Goal: Task Accomplishment & Management: Complete application form

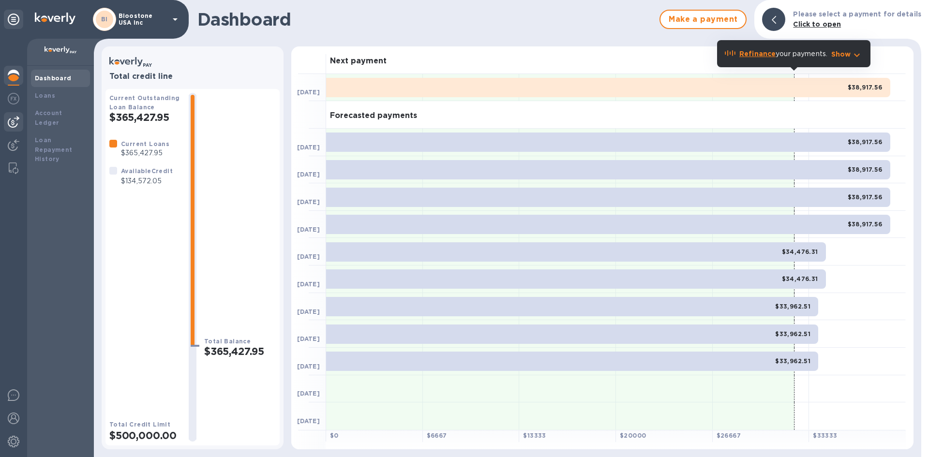
click at [15, 125] on img at bounding box center [14, 122] width 12 height 12
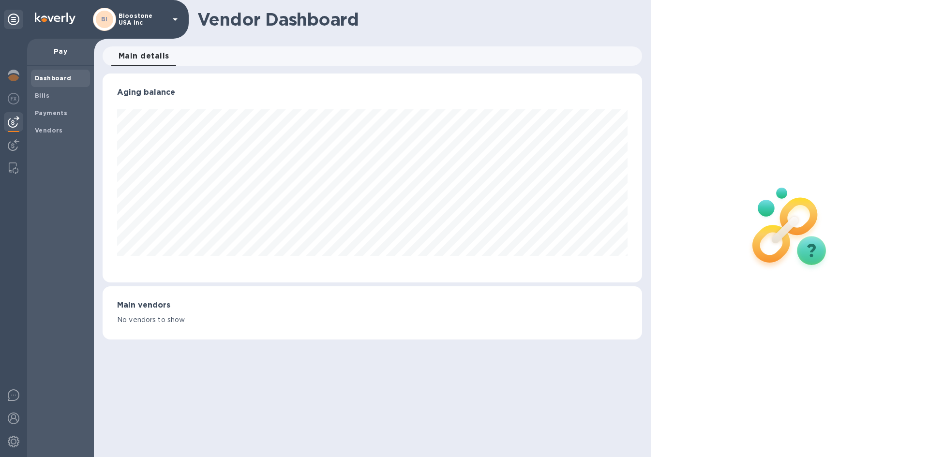
scroll to position [209, 539]
click at [60, 114] on b "Payments" at bounding box center [51, 112] width 32 height 7
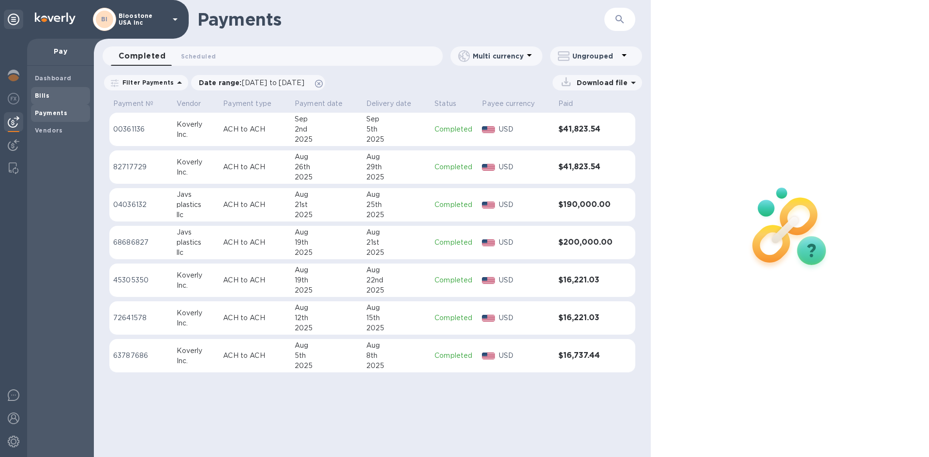
click at [66, 97] on span "Bills" at bounding box center [60, 96] width 51 height 10
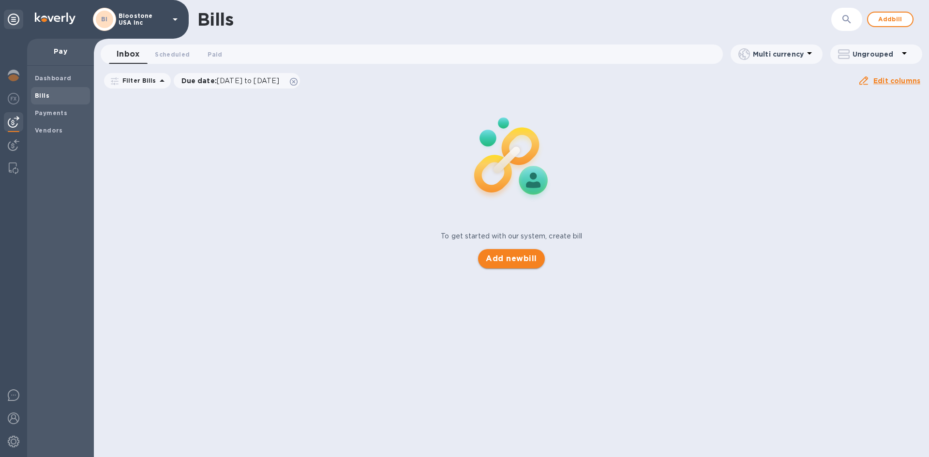
click at [513, 265] on button "Add new bill" at bounding box center [511, 258] width 66 height 19
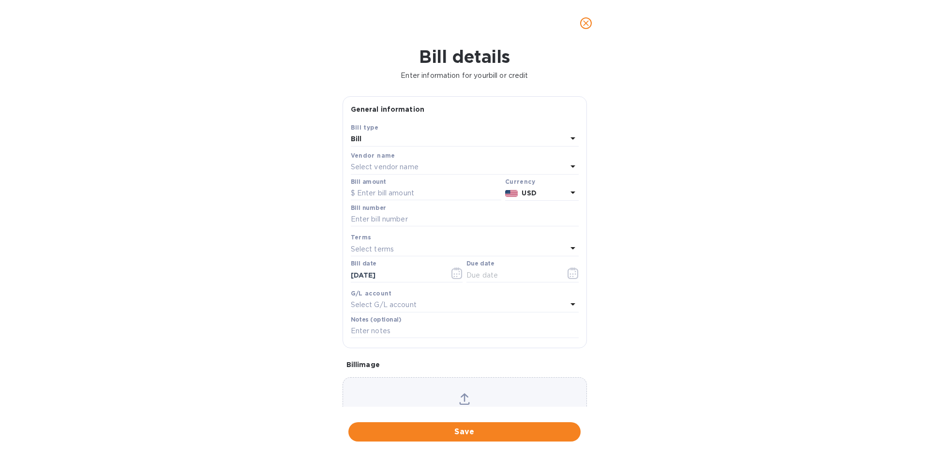
click at [418, 142] on div "Bill" at bounding box center [459, 140] width 216 height 14
click at [405, 161] on p "Bill" at bounding box center [461, 162] width 205 height 10
click at [404, 167] on p "Select vendor name" at bounding box center [385, 167] width 68 height 10
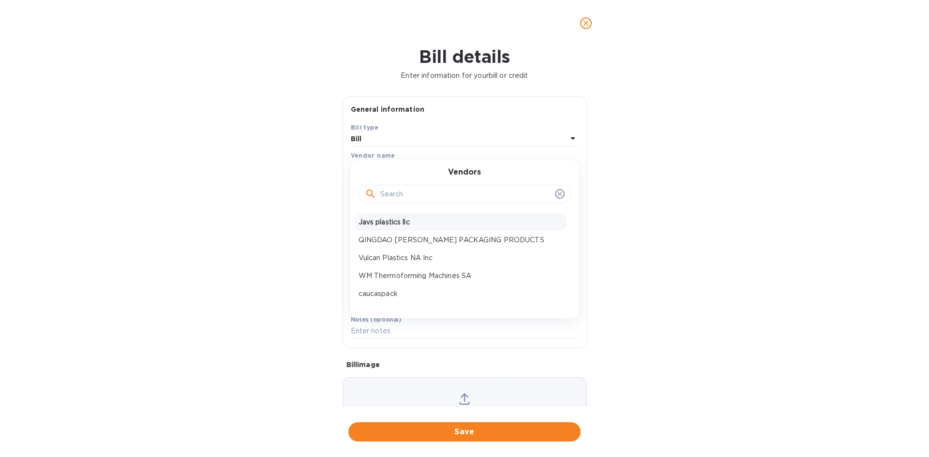
click at [397, 224] on p "Javs plastics llc" at bounding box center [461, 222] width 205 height 10
type input "[DATE]"
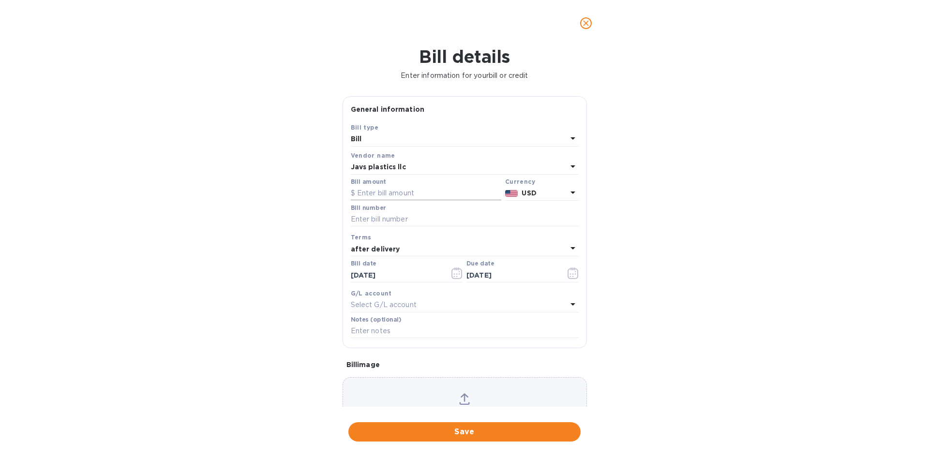
click at [388, 192] on input "text" at bounding box center [426, 193] width 150 height 15
type input "128,200"
click at [388, 218] on input "text" at bounding box center [465, 219] width 228 height 15
type input "090425BL"
click at [474, 252] on div "after delivery" at bounding box center [459, 249] width 216 height 14
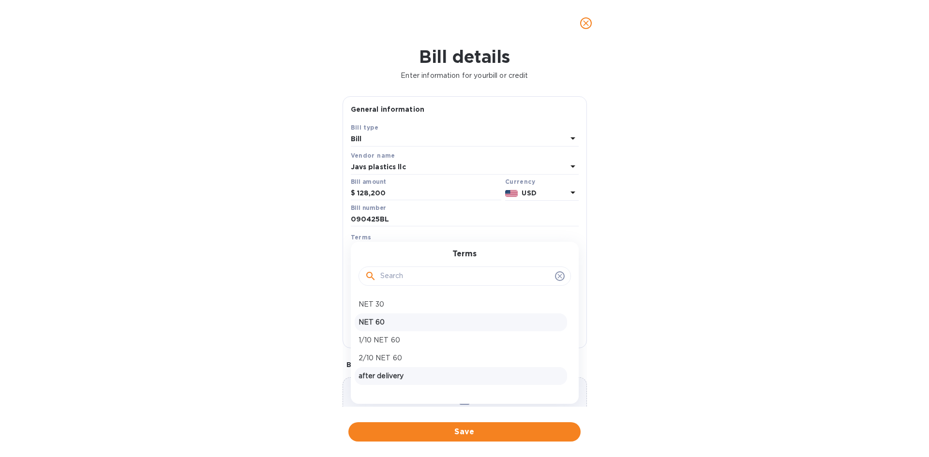
click at [432, 320] on p "NET 60" at bounding box center [461, 322] width 205 height 10
type input "[DATE]"
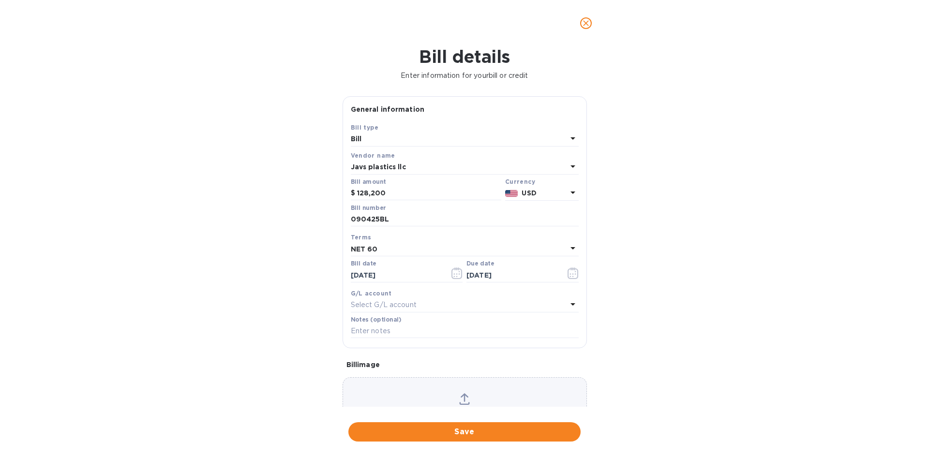
click at [464, 395] on icon at bounding box center [464, 399] width 11 height 12
click at [508, 432] on span "Save" at bounding box center [464, 432] width 217 height 12
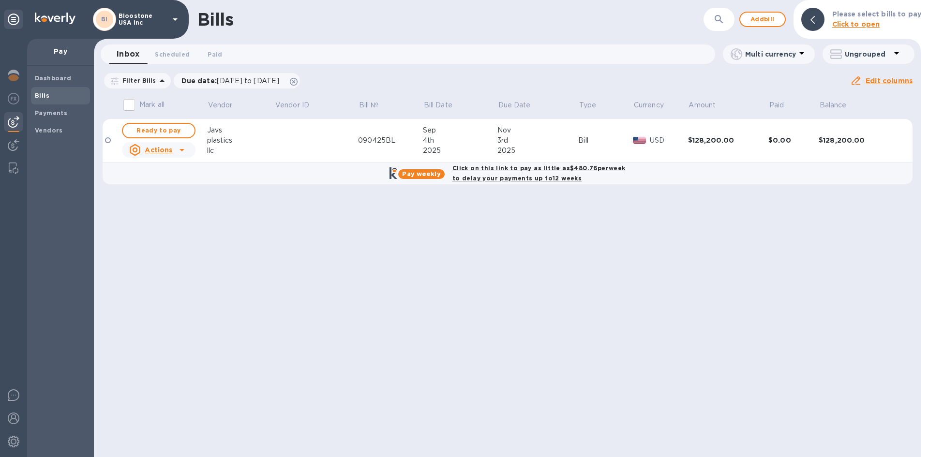
click at [543, 168] on b "Click on this link to pay as little as $480.76 per week to delay your payments …" at bounding box center [538, 172] width 173 height 17
click at [543, 170] on b "Click on this link to pay as little as $480.76 per week to delay your payments …" at bounding box center [538, 172] width 173 height 17
checkbox input "true"
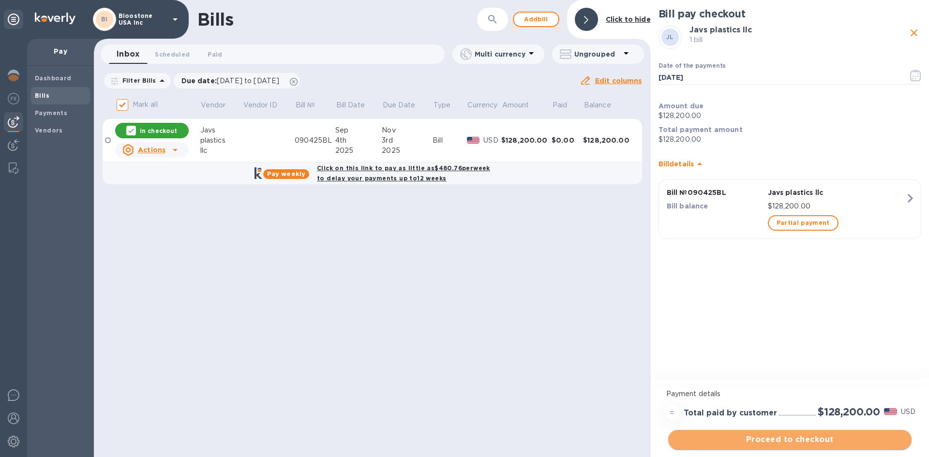
click at [808, 444] on span "Proceed to checkout" at bounding box center [790, 440] width 228 height 12
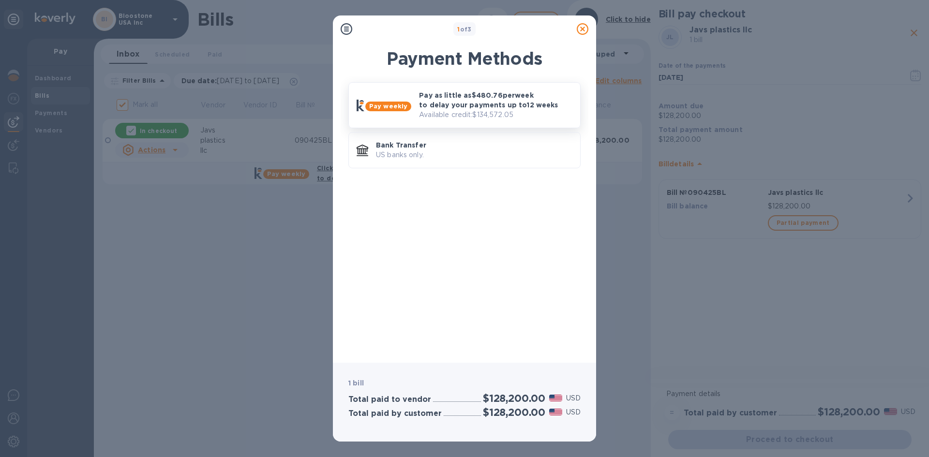
click at [503, 117] on p "Available credit: $134,572.05" at bounding box center [495, 115] width 153 height 10
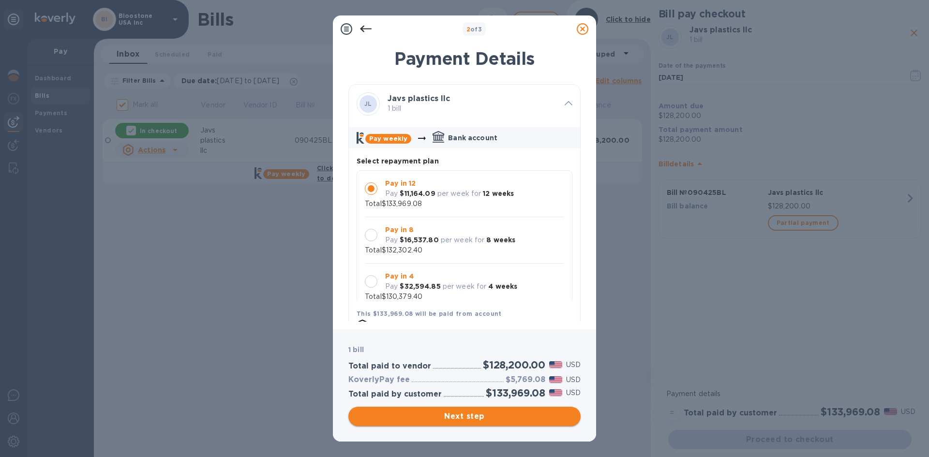
click at [537, 410] on button "Next step" at bounding box center [464, 416] width 232 height 19
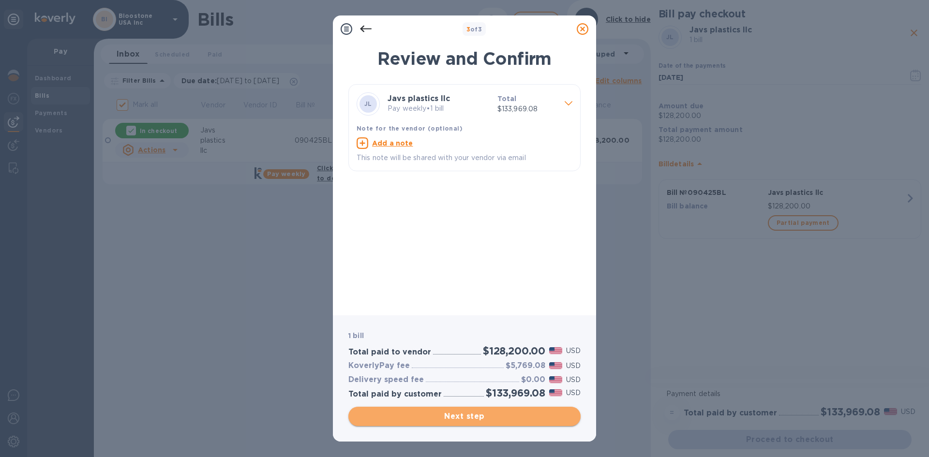
click at [530, 422] on button "Next step" at bounding box center [464, 416] width 232 height 19
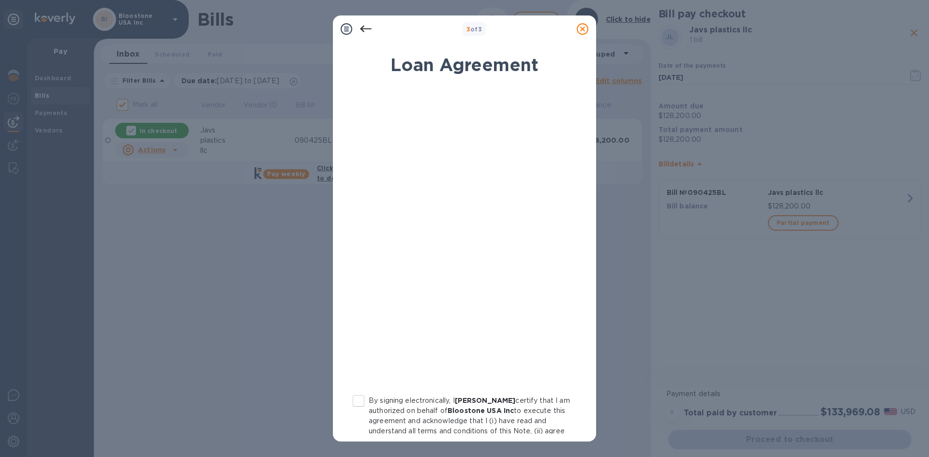
scroll to position [94, 0]
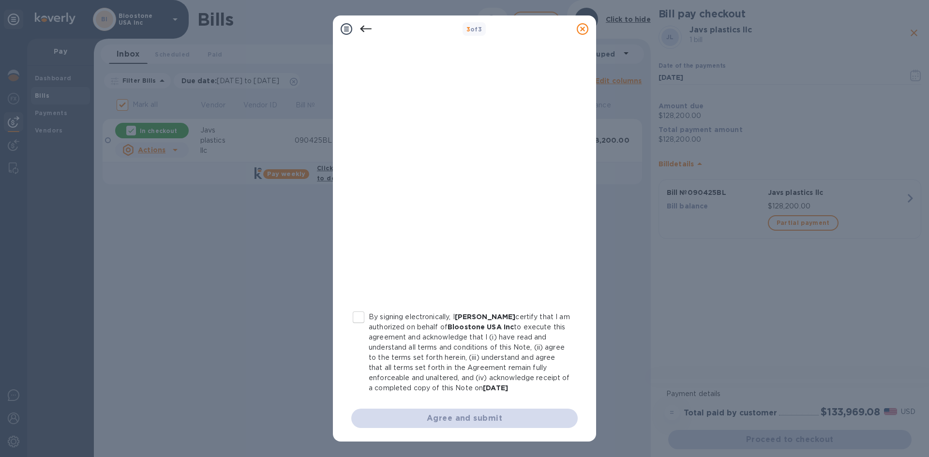
click at [365, 310] on input "By signing electronically, I [PERSON_NAME] certify that I am authorized on beha…" at bounding box center [358, 317] width 20 height 20
checkbox input "true"
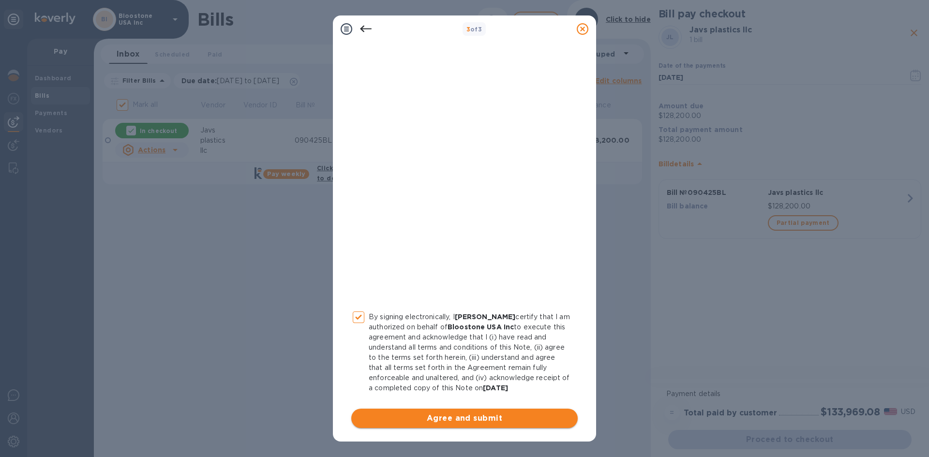
click at [457, 414] on span "Agree and submit" at bounding box center [464, 419] width 211 height 12
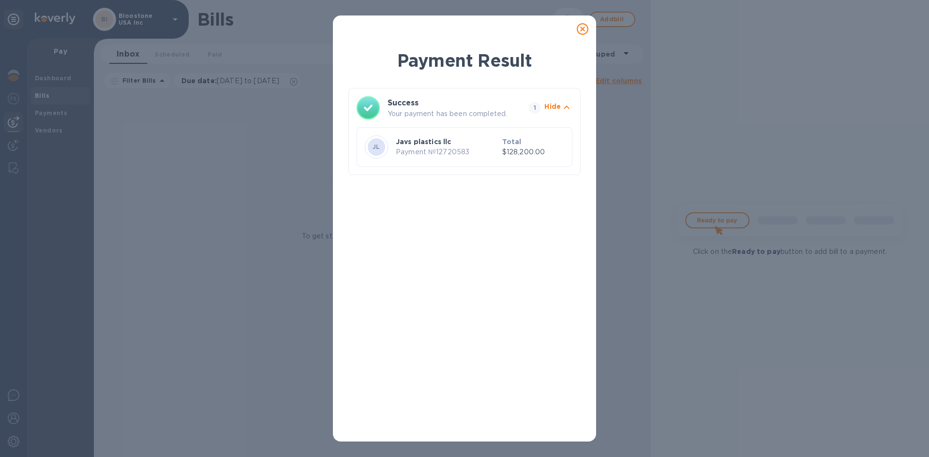
click at [582, 35] on div at bounding box center [582, 28] width 19 height 19
click at [583, 31] on icon at bounding box center [583, 29] width 12 height 12
